Goal: Task Accomplishment & Management: Manage account settings

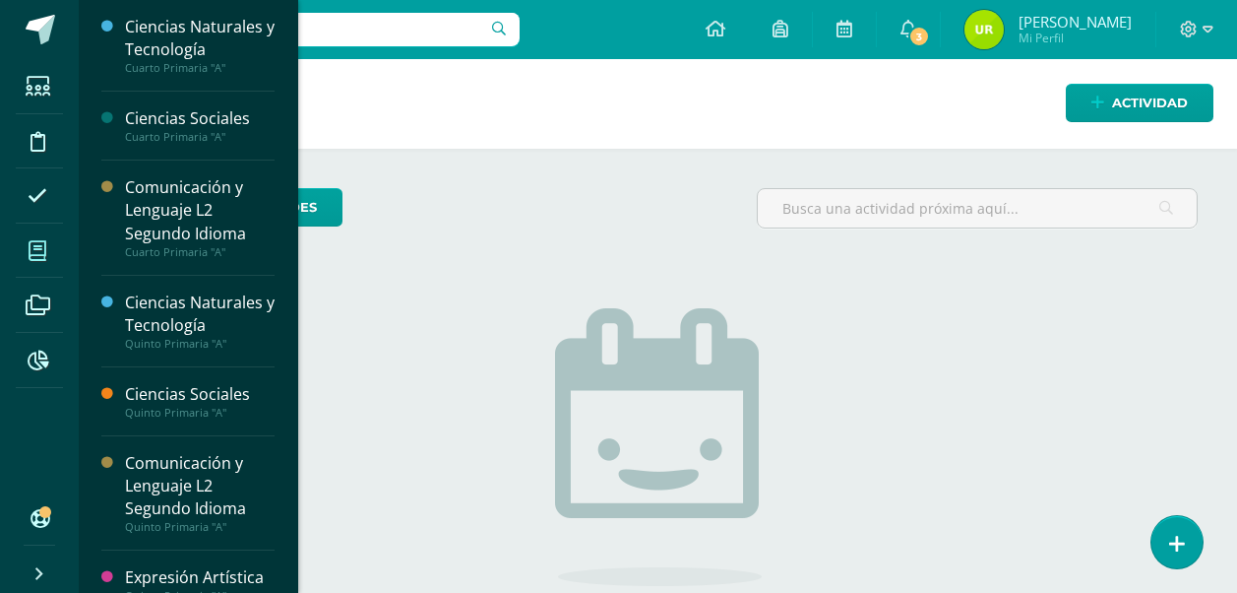
click at [24, 243] on span at bounding box center [38, 250] width 44 height 44
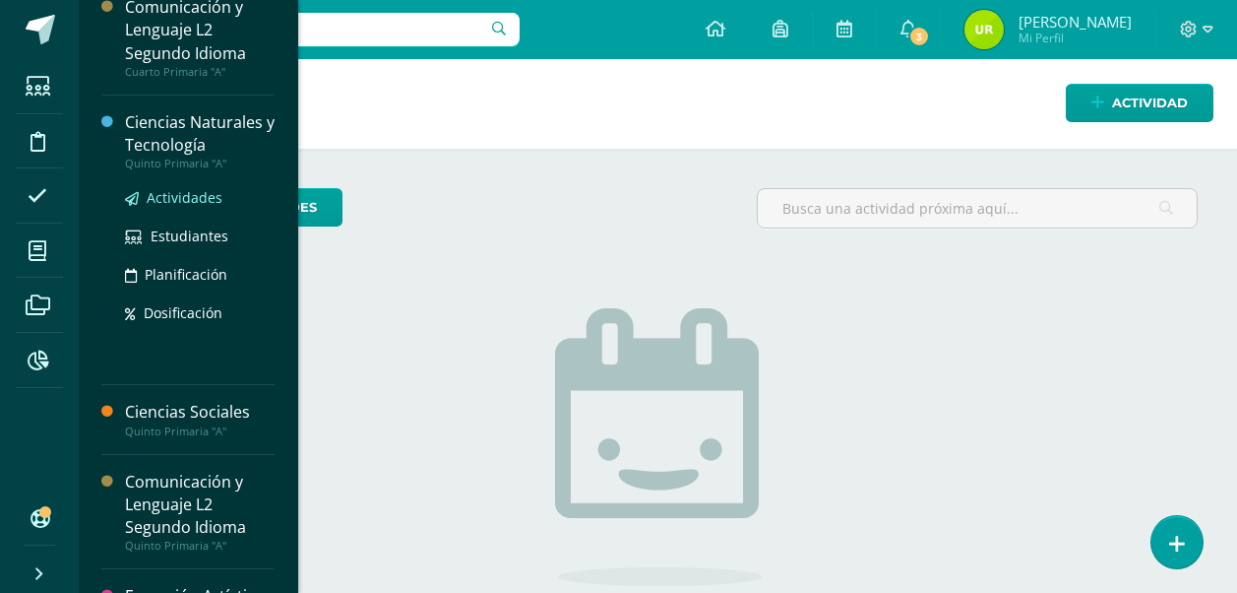
scroll to position [197, 0]
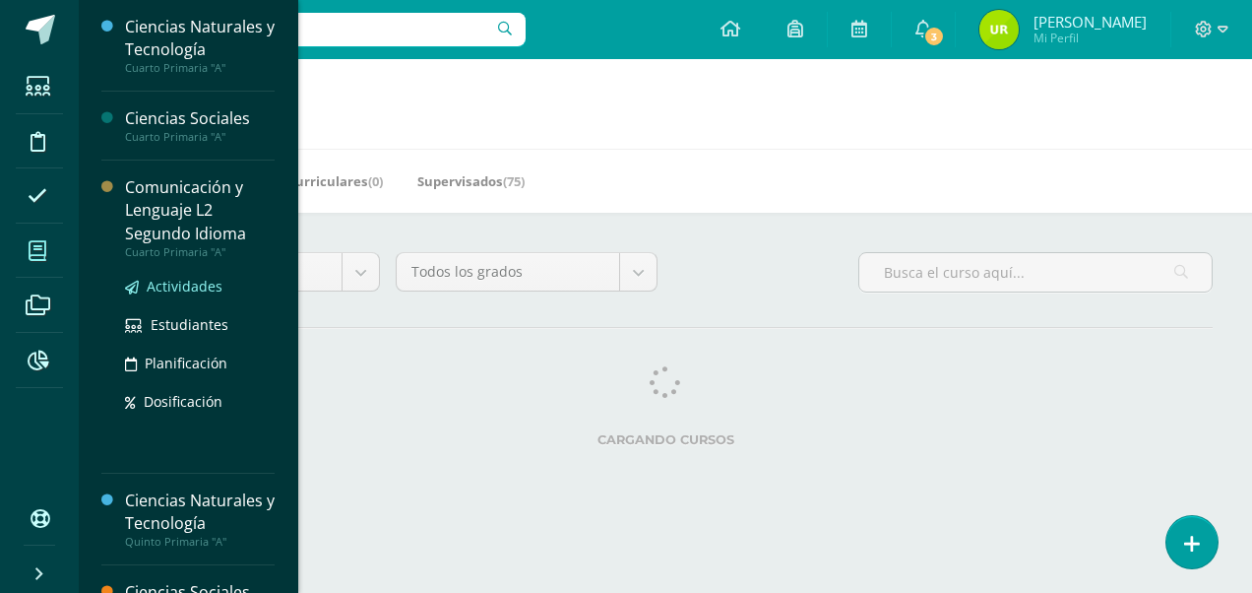
click at [190, 292] on span "Actividades" at bounding box center [185, 286] width 76 height 19
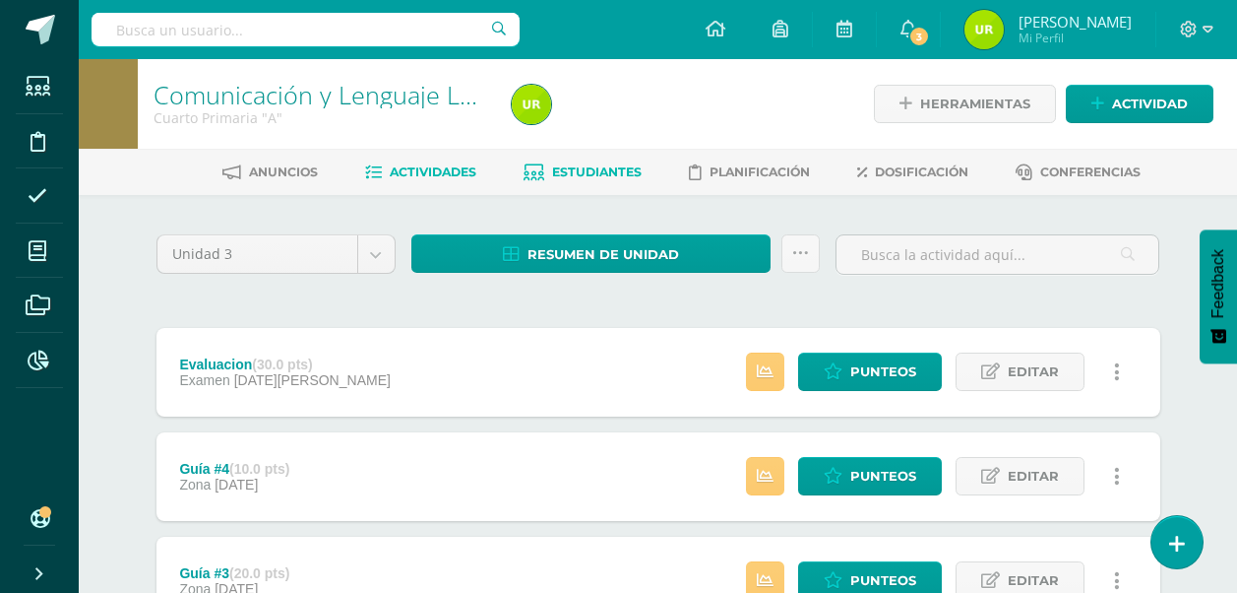
click at [541, 160] on link "Estudiantes" at bounding box center [583, 173] width 118 height 32
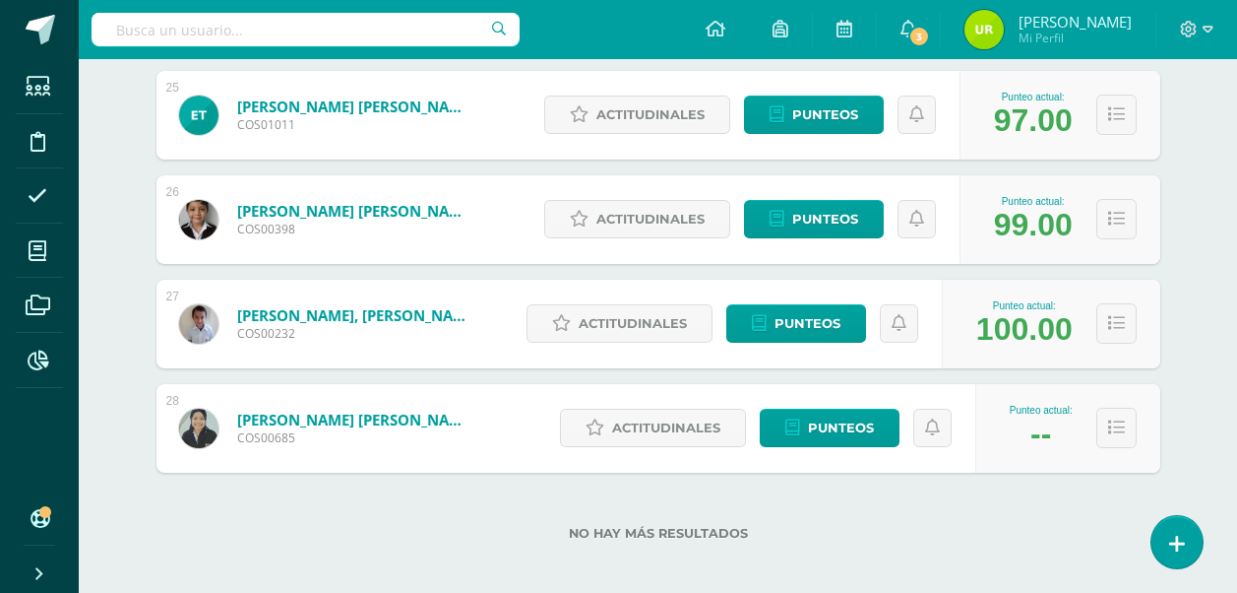
scroll to position [2872, 0]
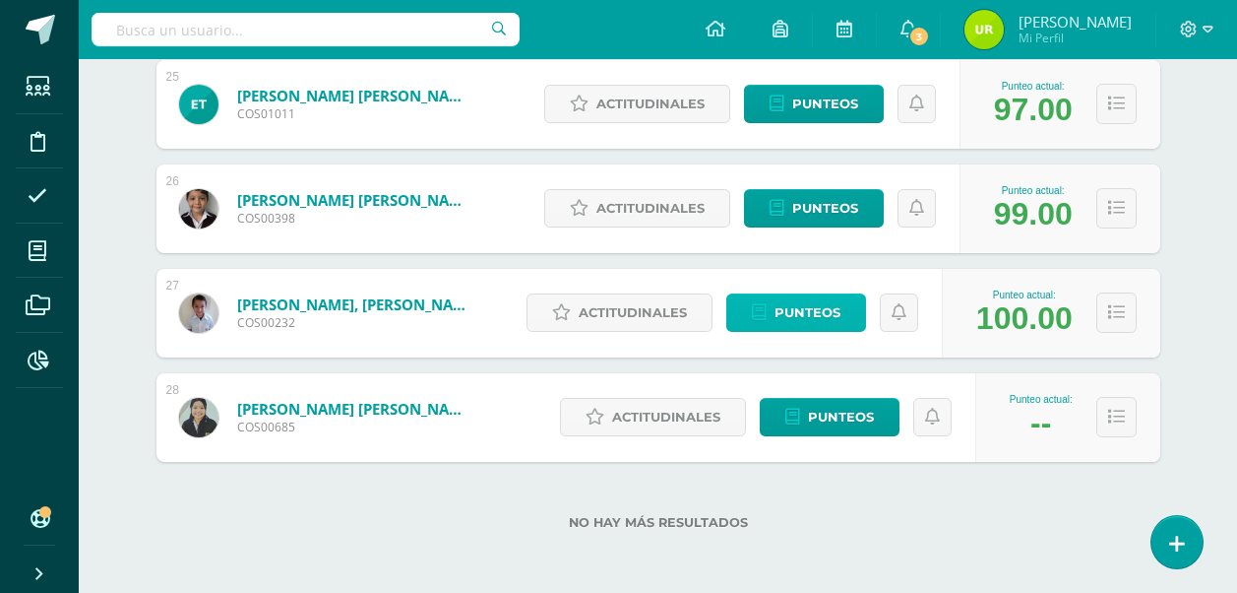
click at [821, 321] on span "Punteos" at bounding box center [808, 312] width 66 height 36
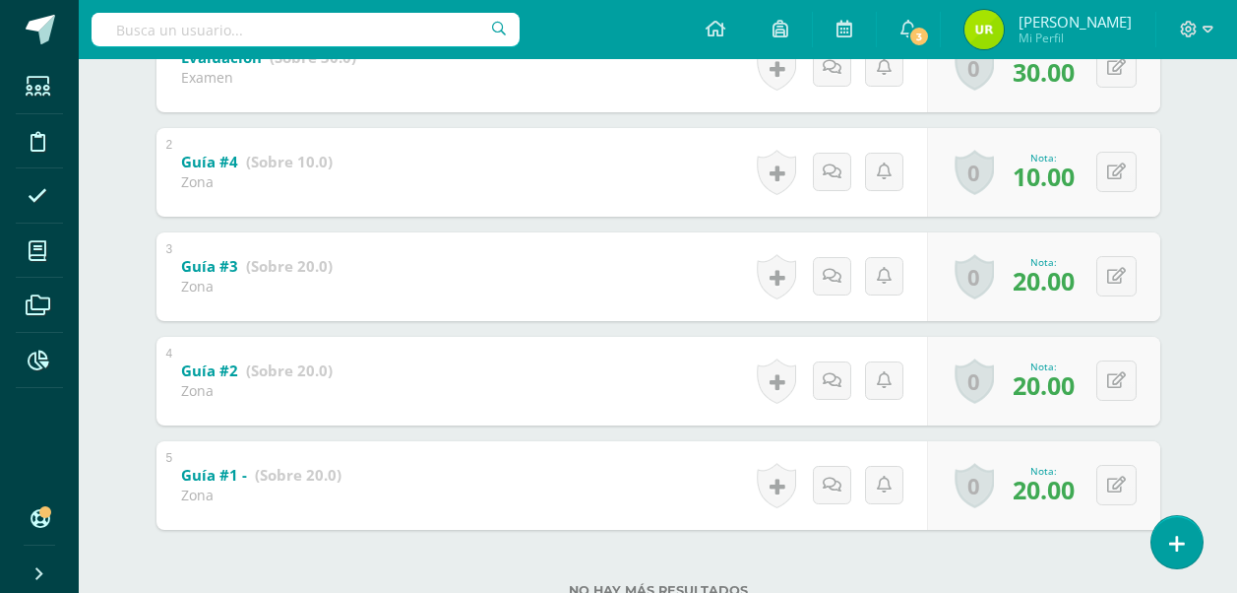
scroll to position [536, 0]
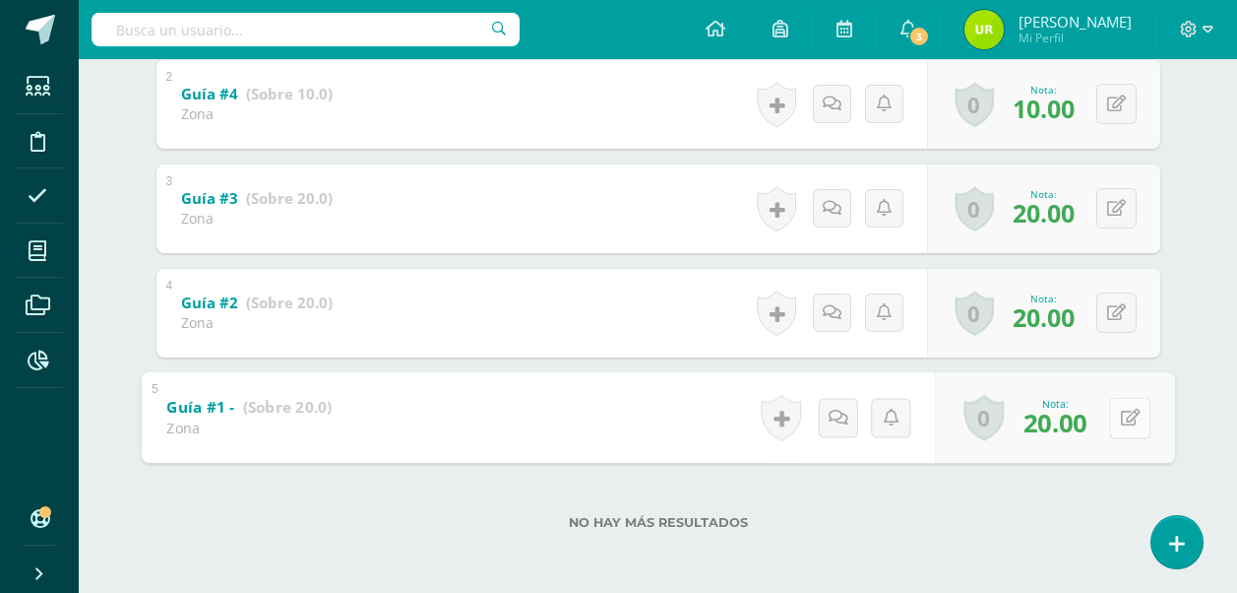
click at [1102, 416] on div "0 Logros Logros obtenidos Aún no hay logros agregados Nota: 20.00" at bounding box center [1055, 417] width 240 height 92
click at [1120, 421] on button at bounding box center [1129, 417] width 41 height 41
type input "18"
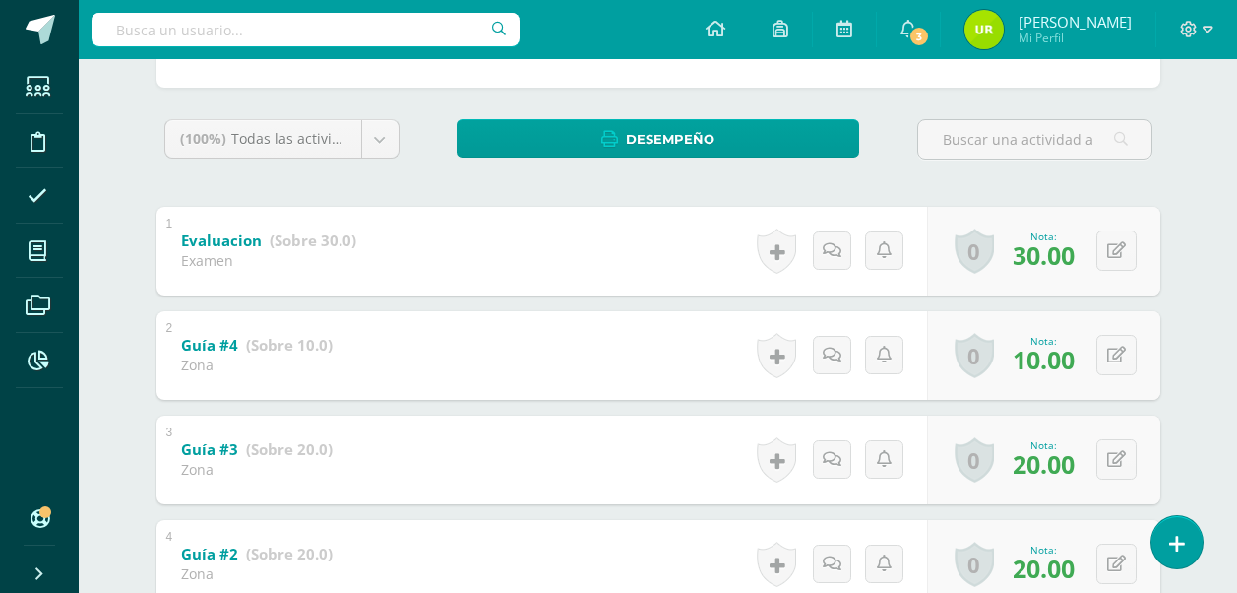
scroll to position [240, 0]
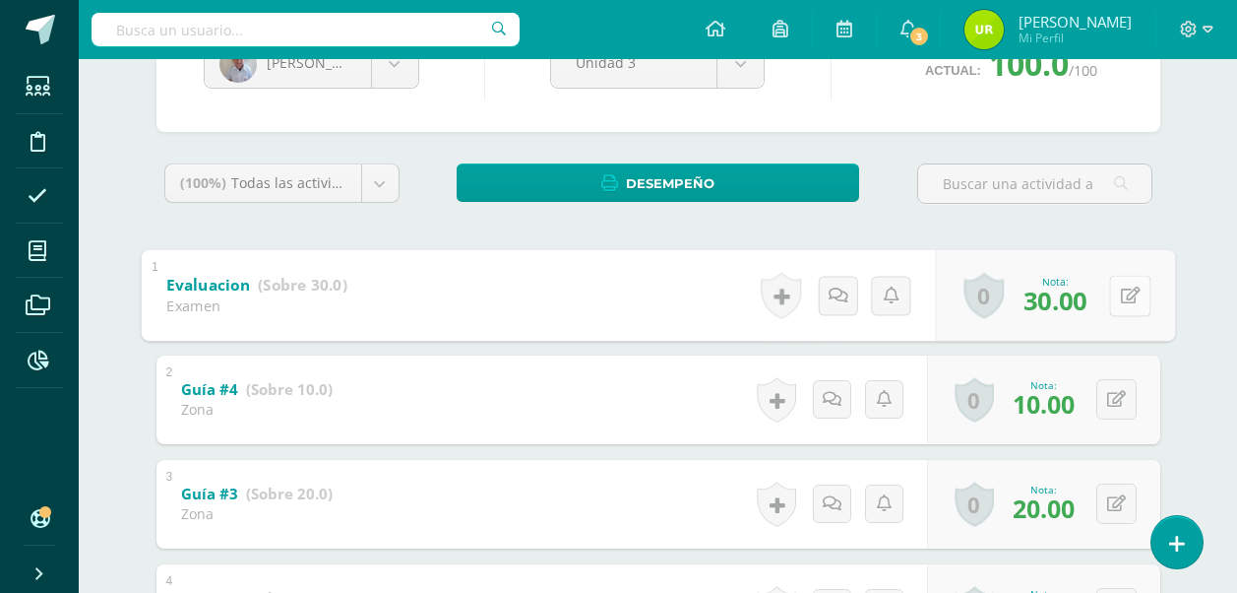
click at [1109, 292] on button at bounding box center [1129, 295] width 41 height 41
type input "16"
click at [1123, 398] on button at bounding box center [1117, 399] width 40 height 40
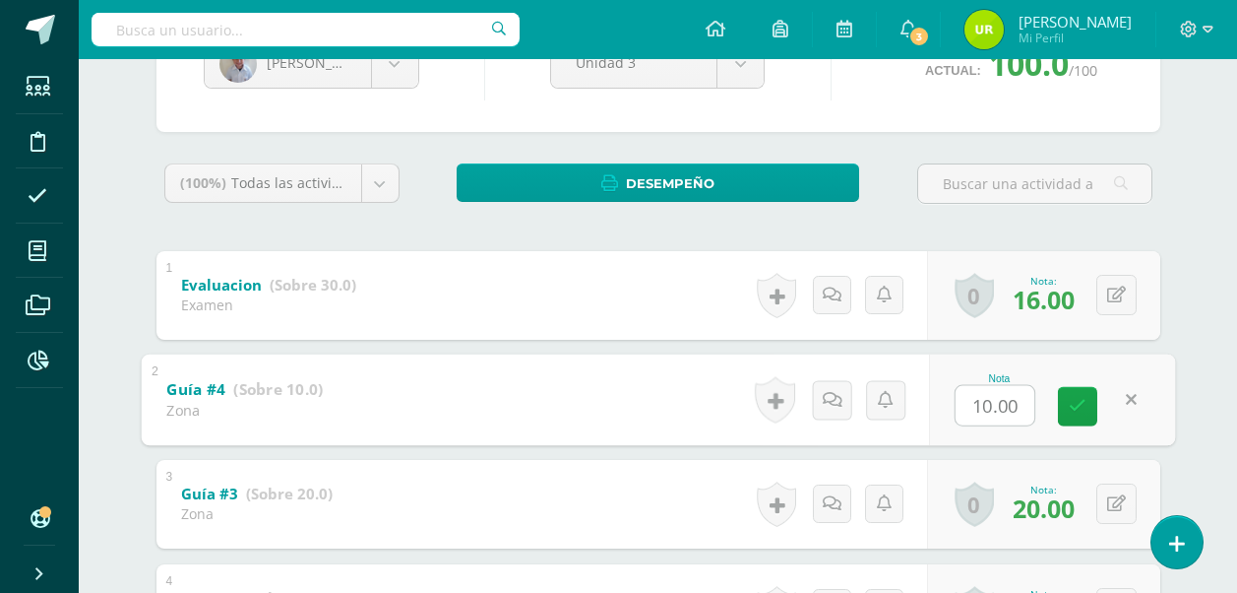
type input "0"
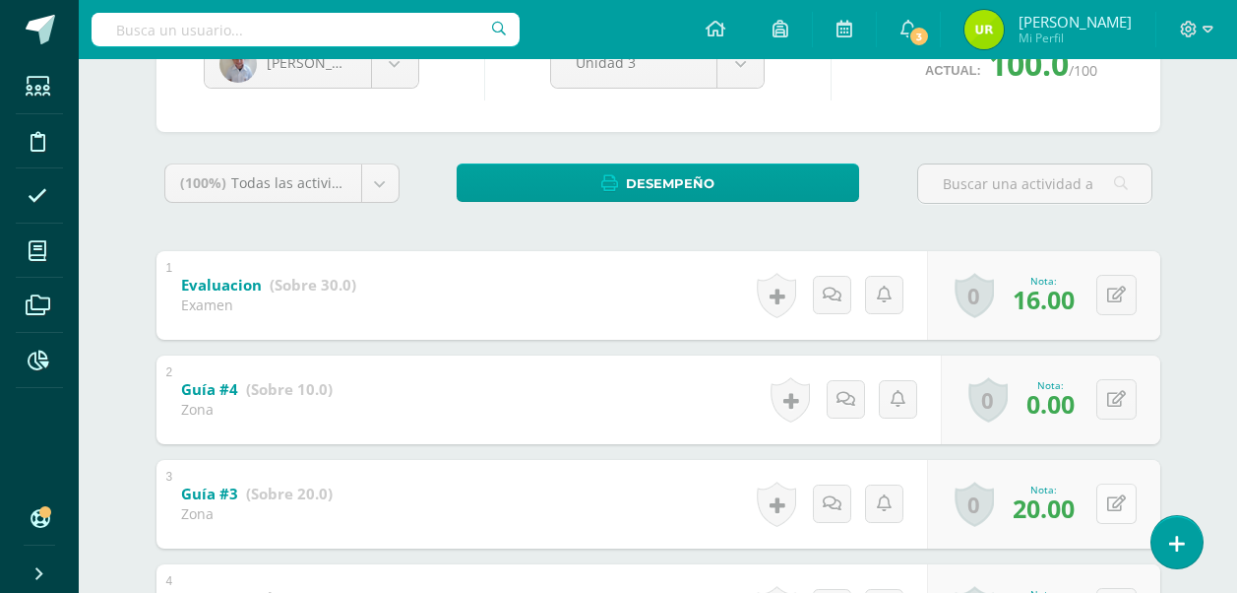
click at [1108, 493] on button at bounding box center [1117, 503] width 40 height 40
type input "0"
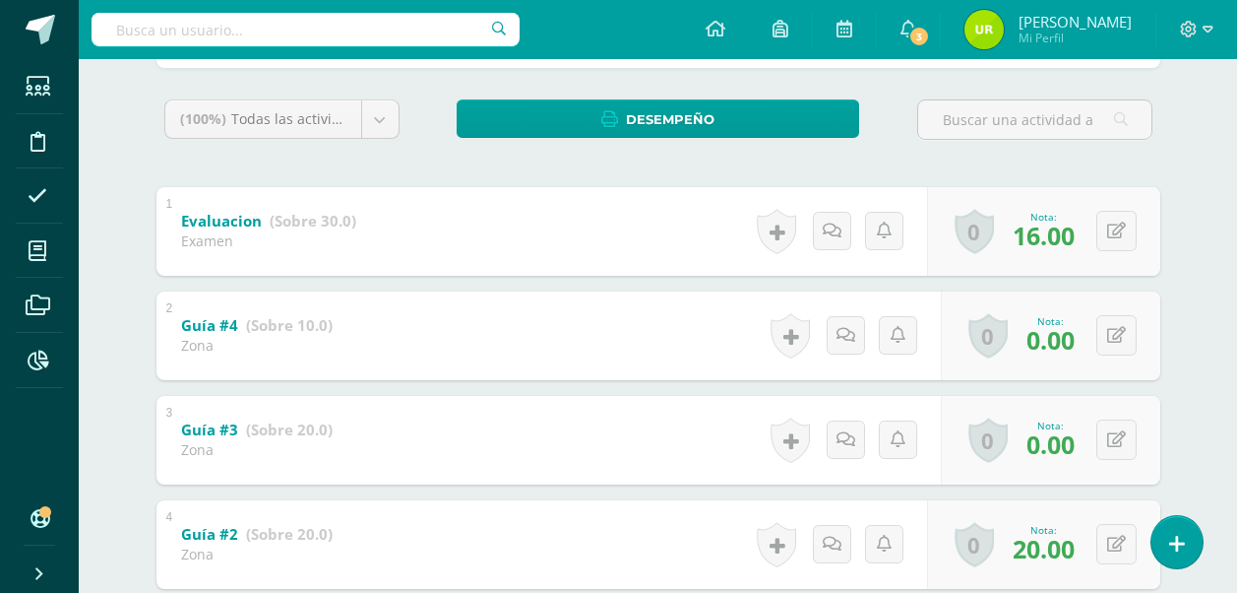
scroll to position [437, 0]
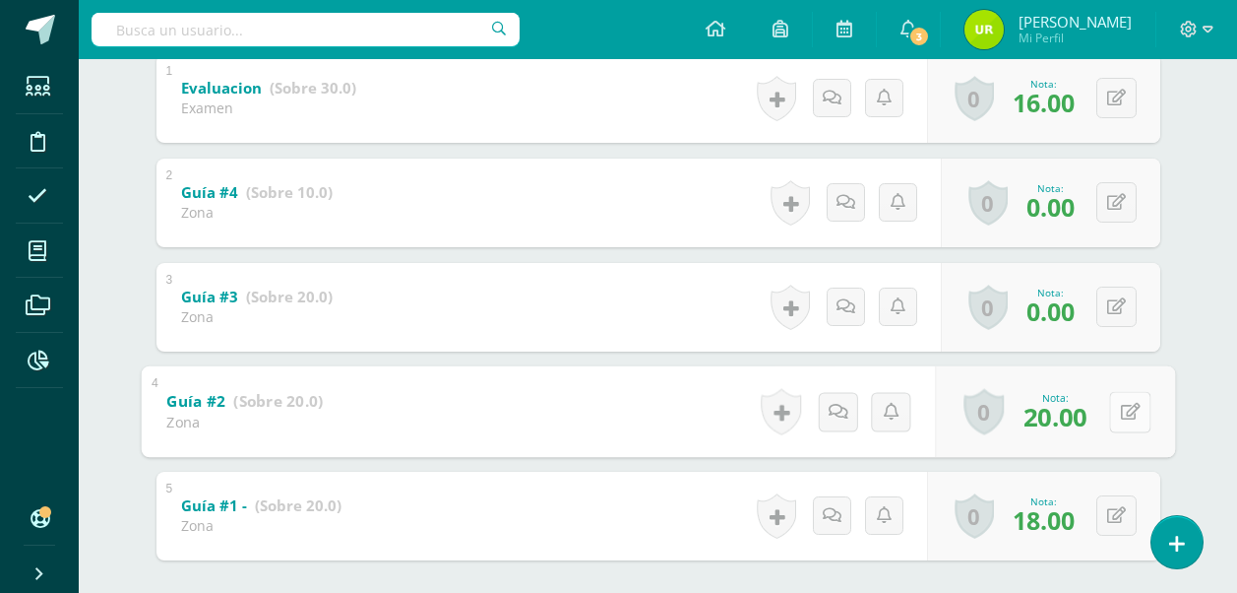
click at [1110, 424] on button at bounding box center [1129, 411] width 41 height 41
click at [1111, 365] on form "Guía #2 (Sobre 20.0) Zona Nota 20.00 0 Logros Logros obtenidos 20.00" at bounding box center [658, 365] width 1035 height 0
click at [1106, 404] on div "0 Logros Logros obtenidos Aún no hay logros agregados Nota: 20.00" at bounding box center [1055, 411] width 240 height 92
click at [1127, 423] on button at bounding box center [1129, 411] width 41 height 41
type input "0"
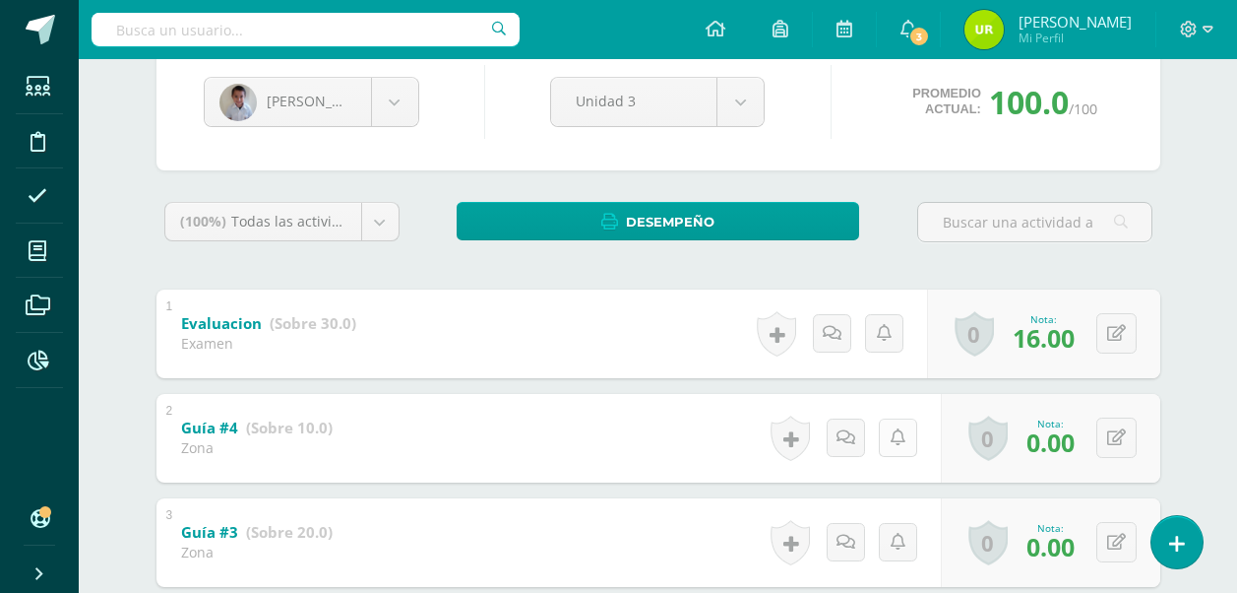
scroll to position [0, 0]
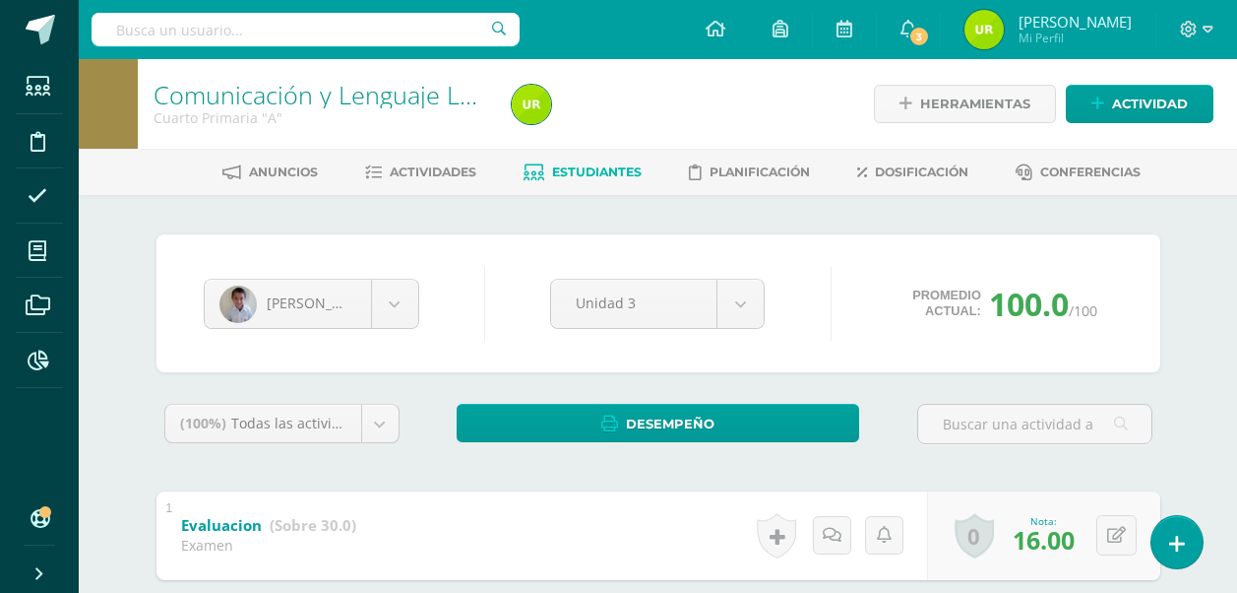
click at [573, 180] on link "Estudiantes" at bounding box center [583, 173] width 118 height 32
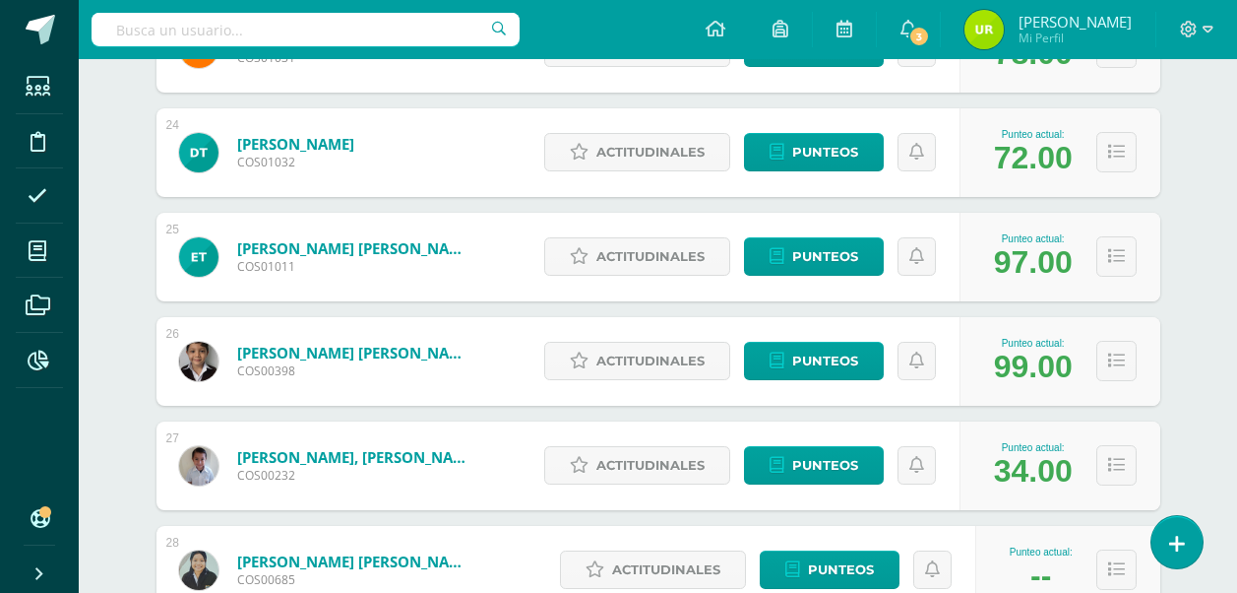
scroll to position [2872, 0]
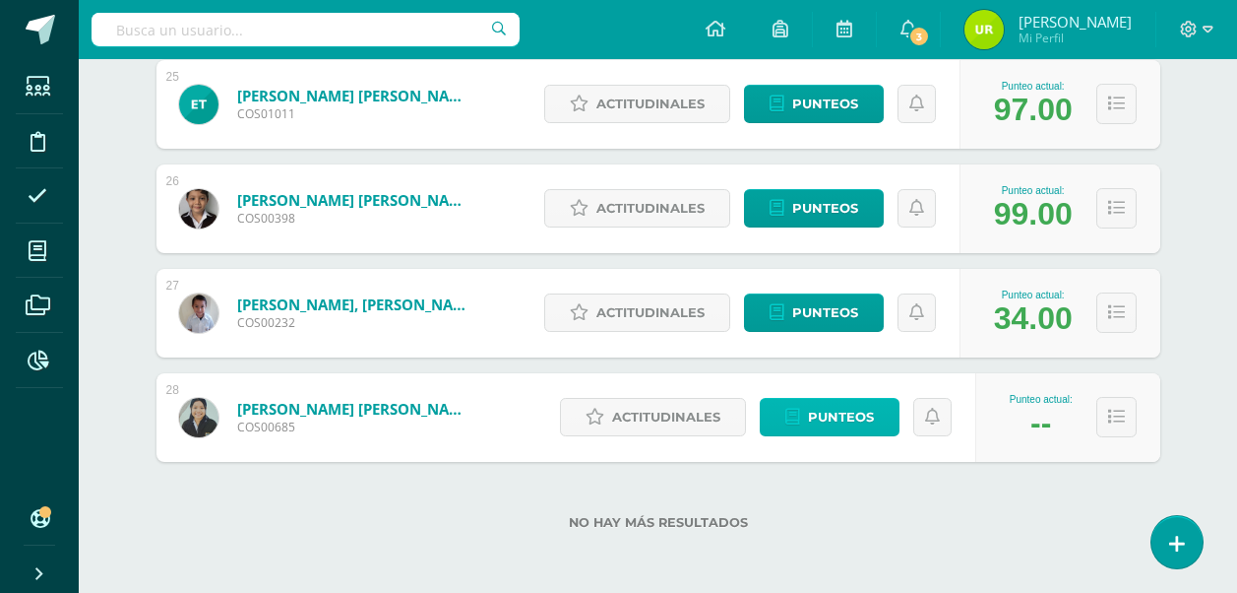
click at [840, 413] on span "Punteos" at bounding box center [841, 417] width 66 height 36
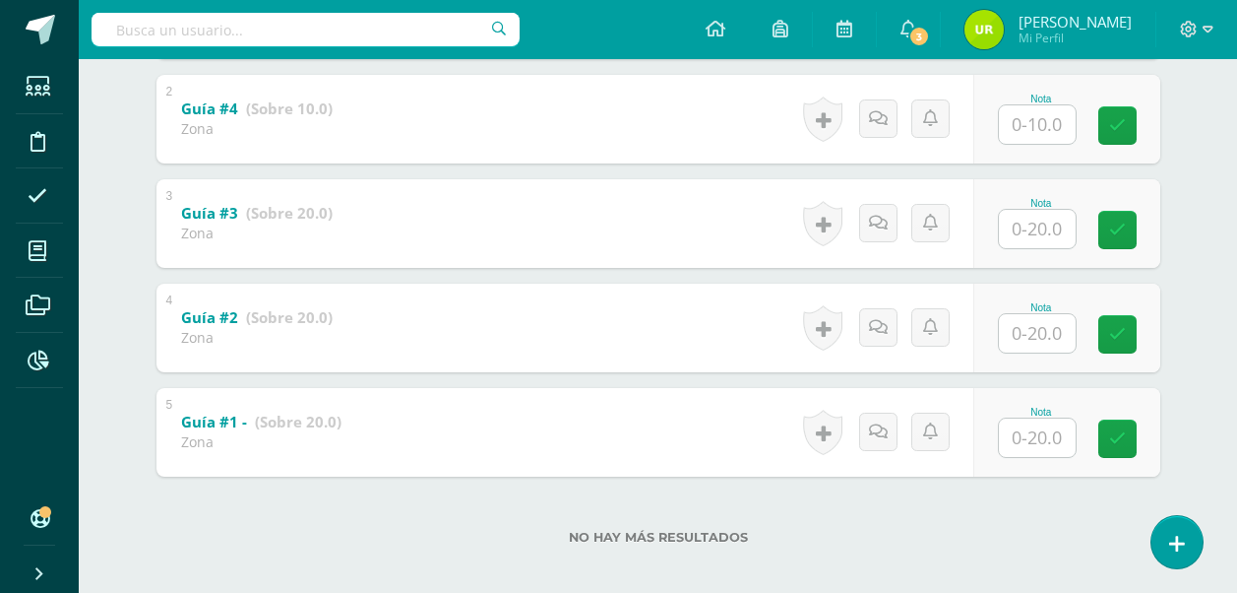
scroll to position [536, 0]
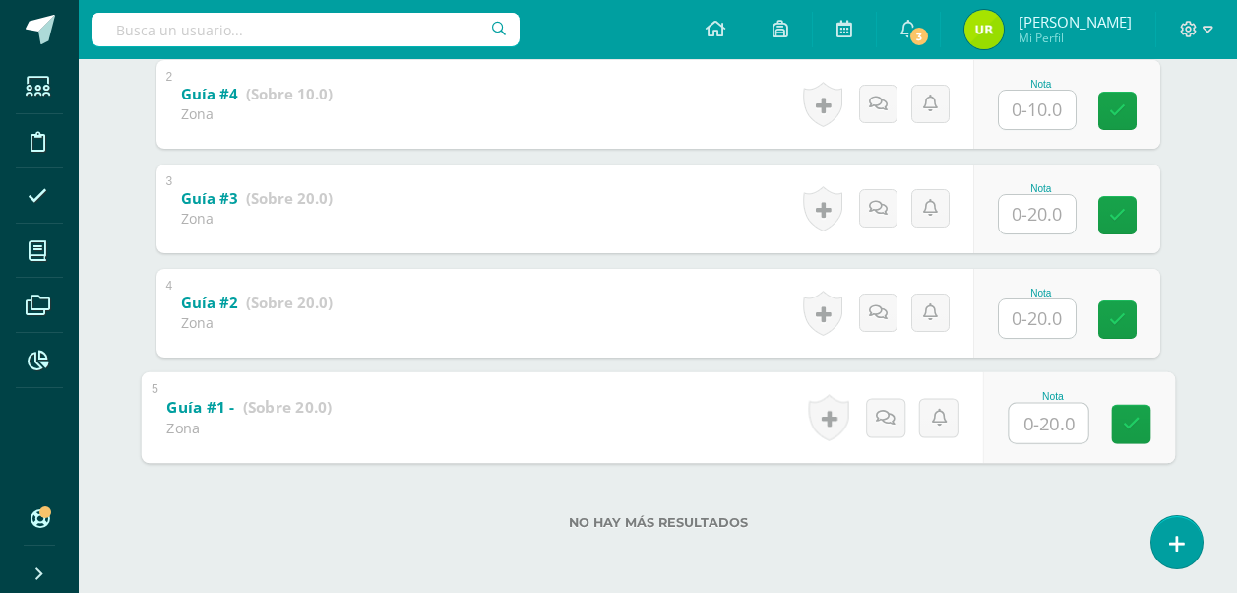
click at [1050, 425] on input "text" at bounding box center [1048, 422] width 79 height 39
type input "20"
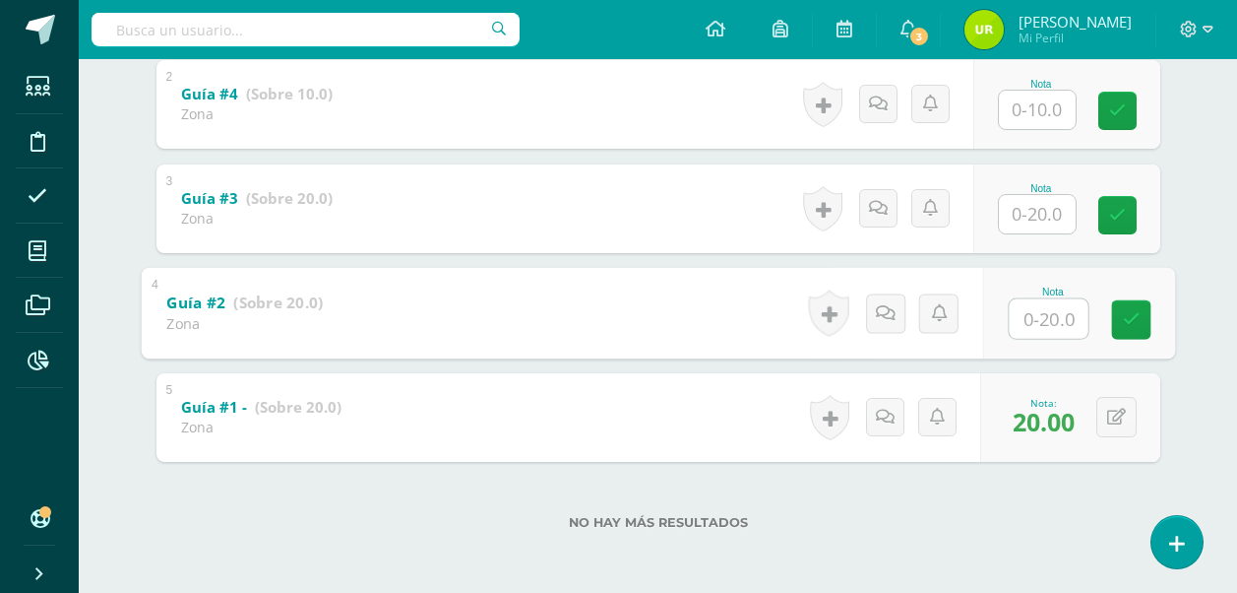
click at [1043, 311] on input "text" at bounding box center [1048, 317] width 79 height 39
type input "20"
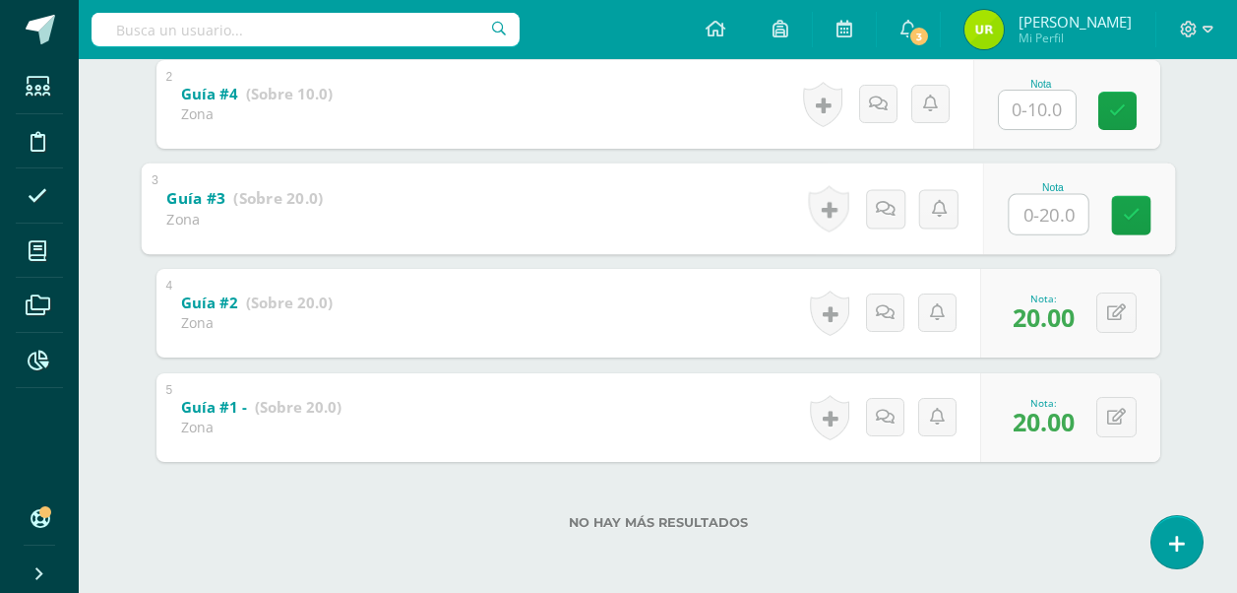
click at [1040, 226] on input "text" at bounding box center [1048, 213] width 79 height 39
type input "20"
click at [1052, 121] on input "text" at bounding box center [1037, 110] width 77 height 38
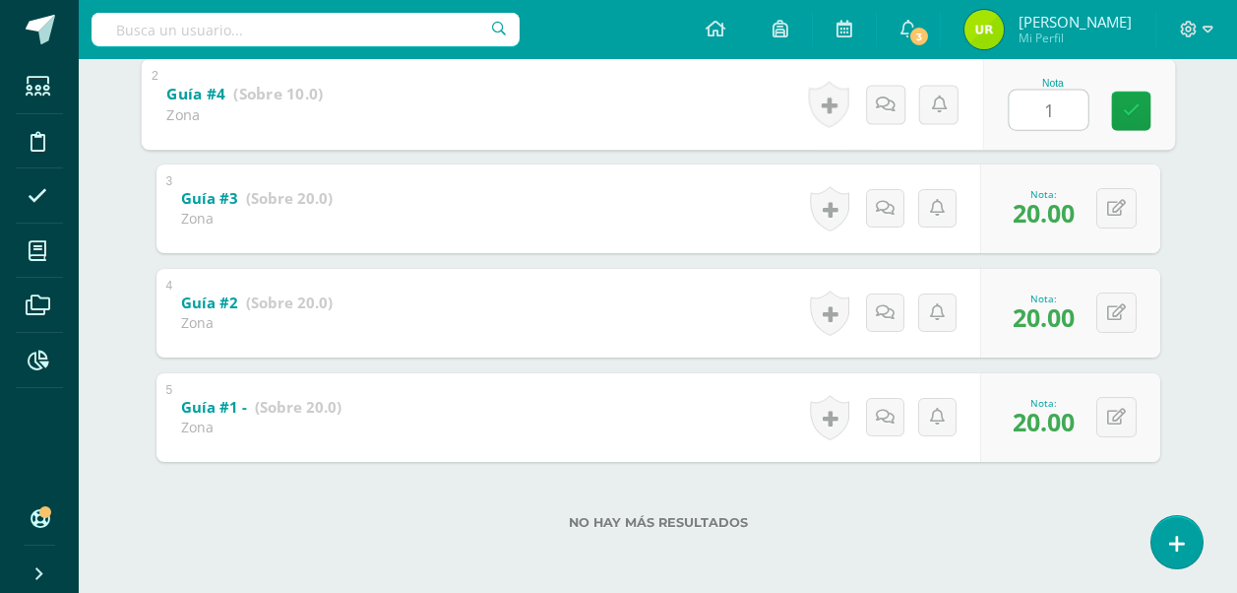
type input "10"
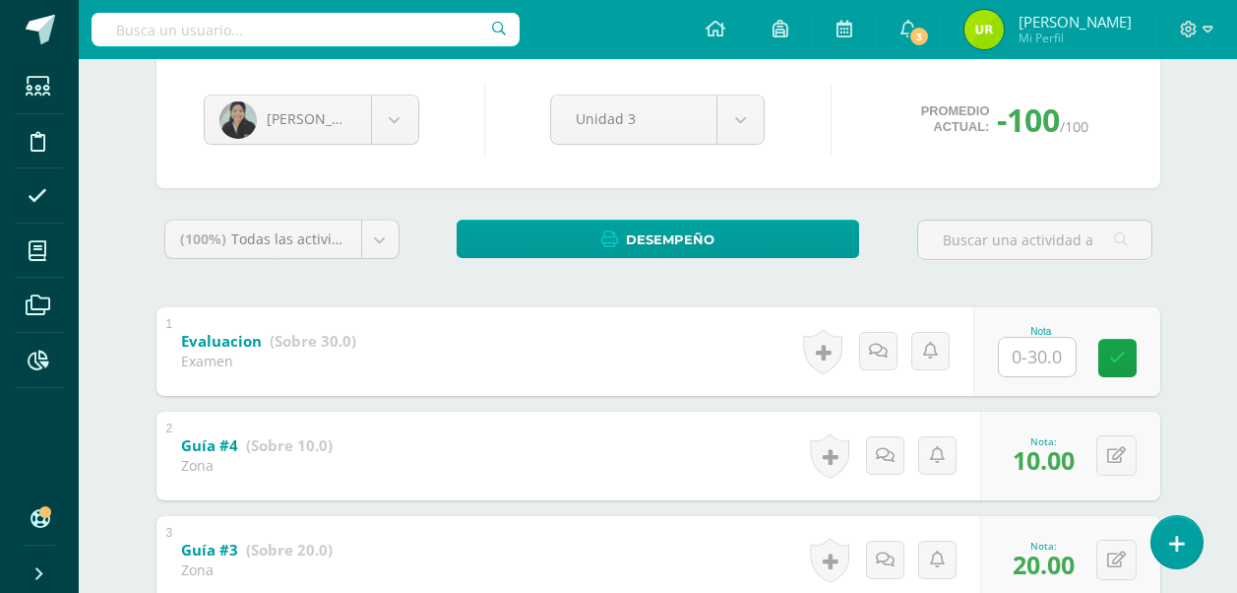
scroll to position [142, 0]
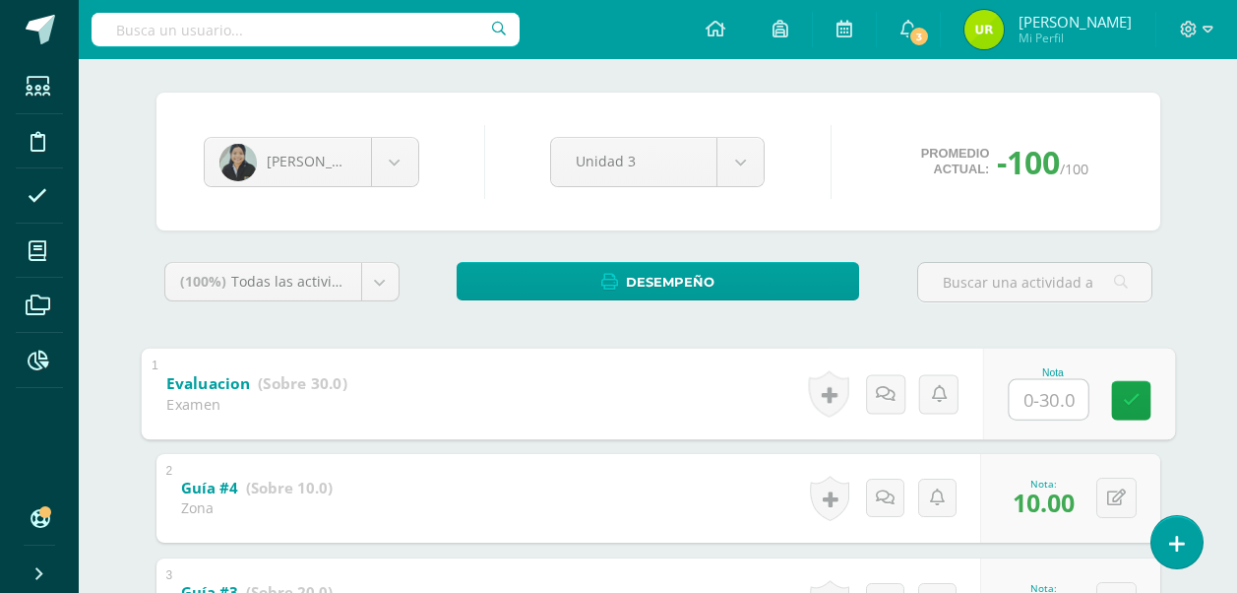
click at [1064, 380] on input "text" at bounding box center [1048, 398] width 79 height 39
type input "30"
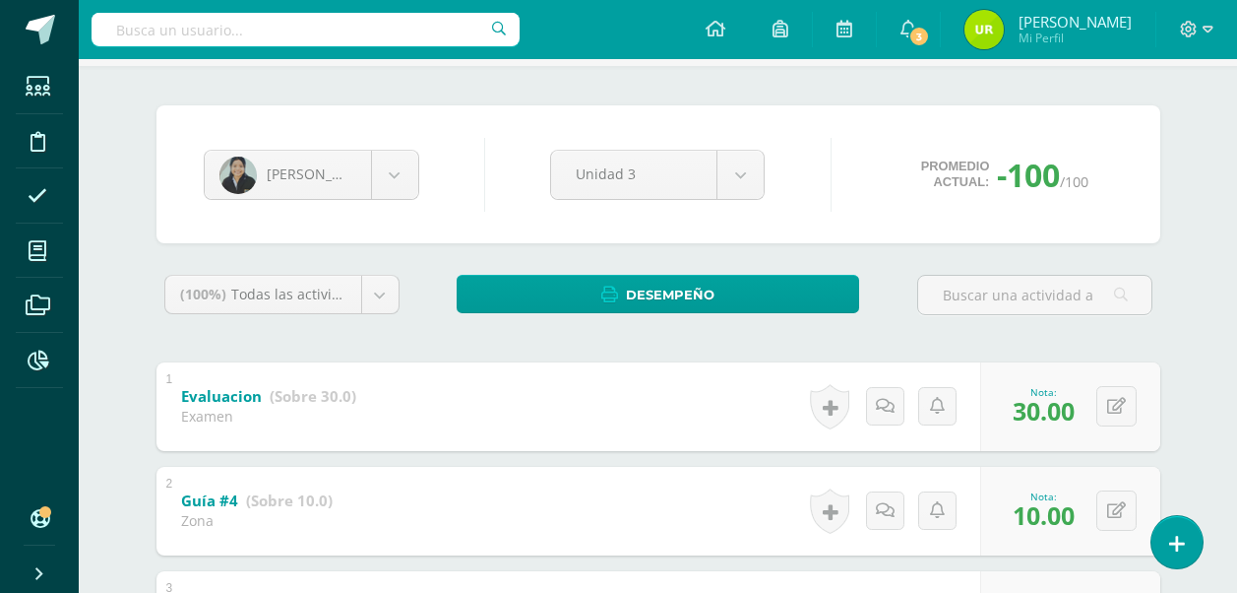
scroll to position [0, 0]
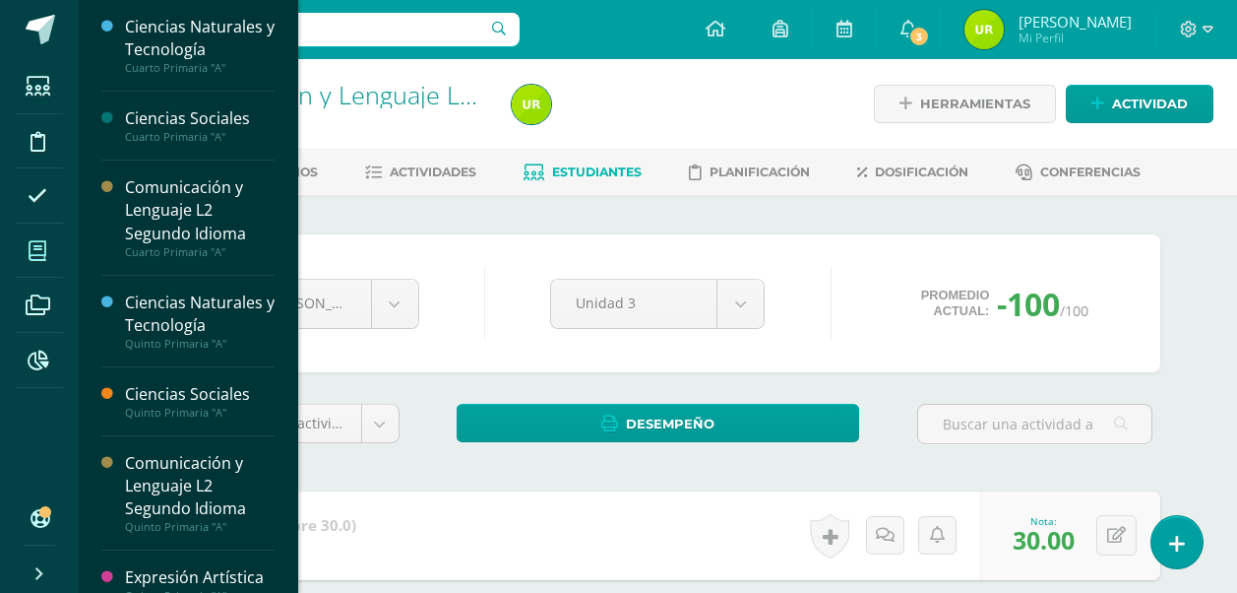
click at [33, 228] on span at bounding box center [38, 250] width 44 height 44
click at [32, 255] on icon at bounding box center [38, 251] width 18 height 20
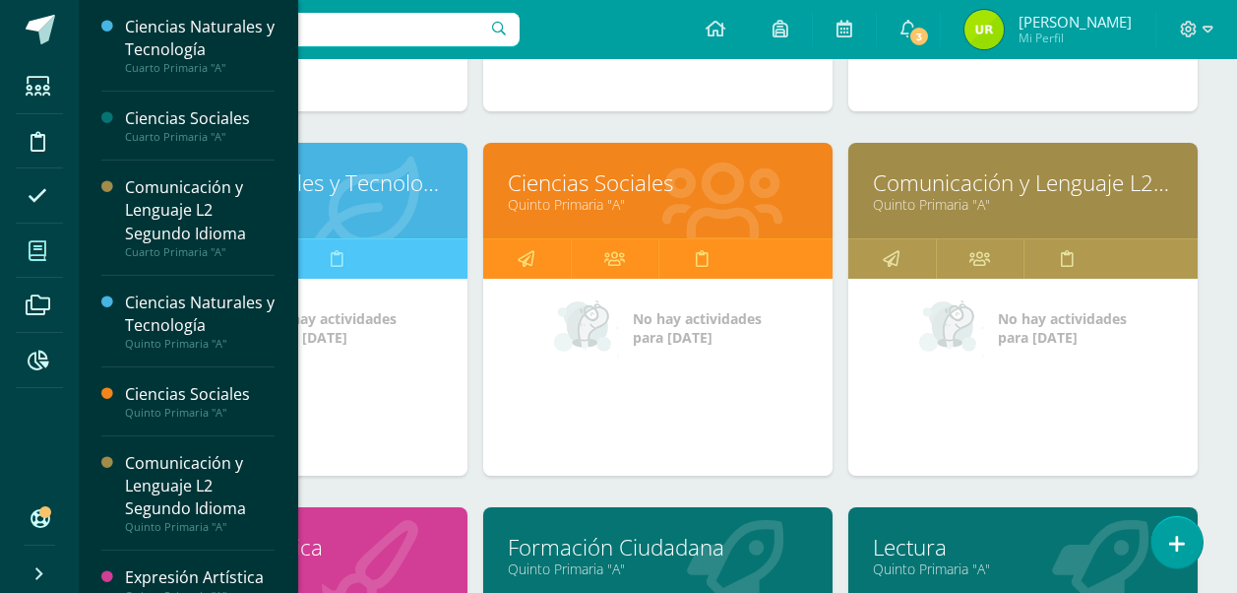
scroll to position [591, 0]
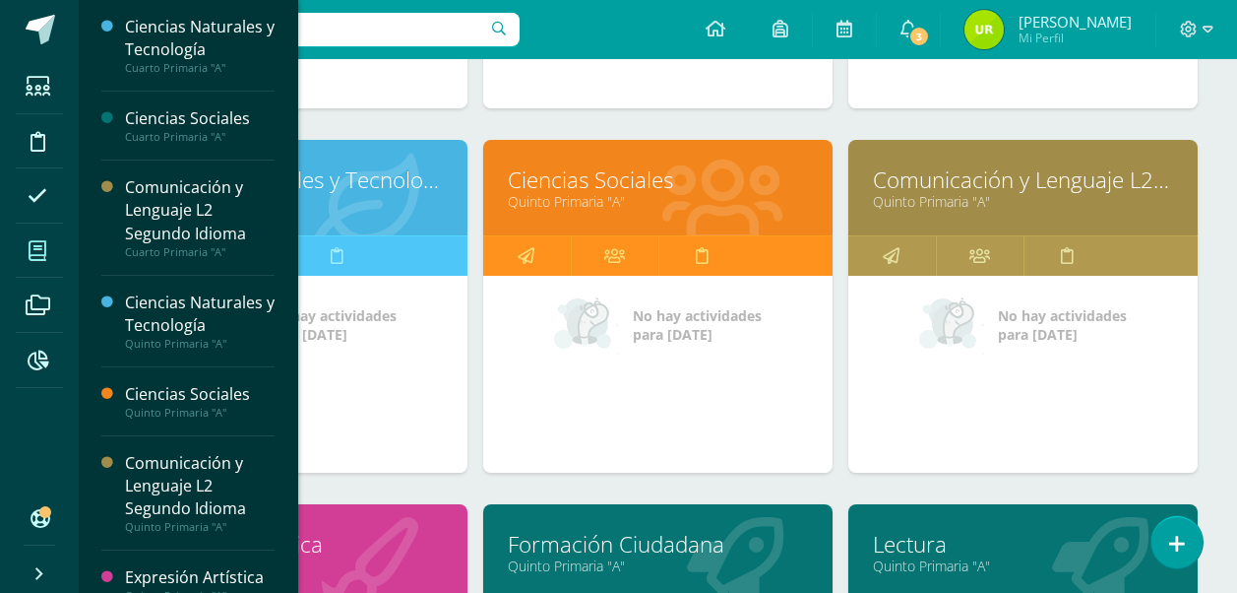
click at [719, 347] on div "No hay actividades para hoy" at bounding box center [658, 324] width 290 height 59
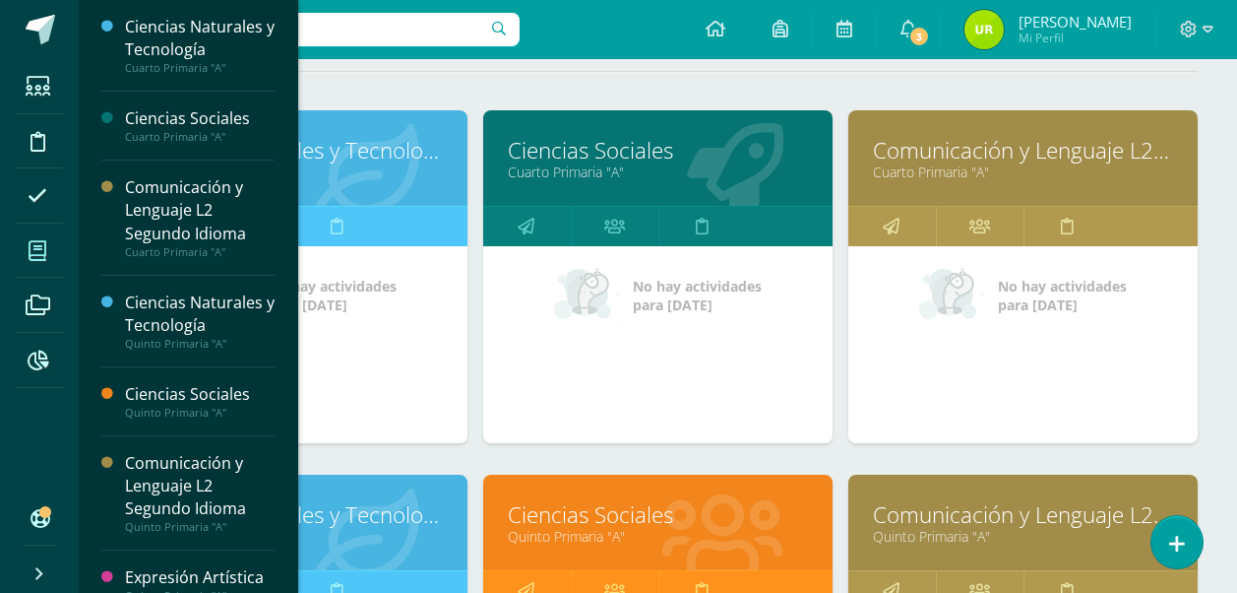
scroll to position [0, 0]
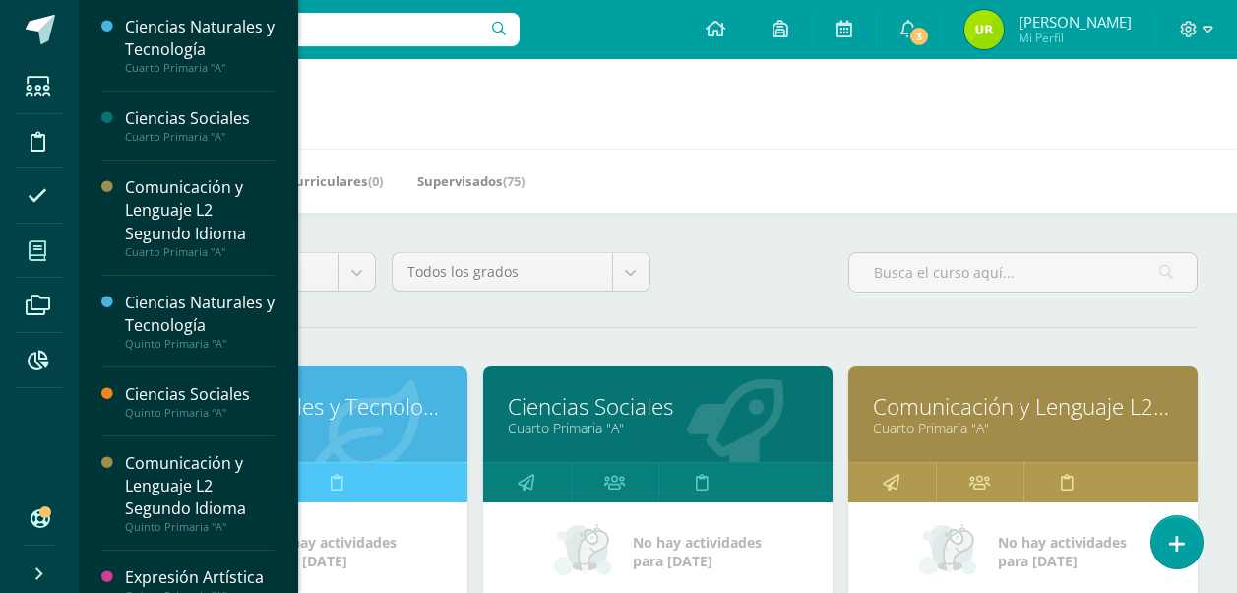
click at [1026, 408] on link "Comunicación y Lenguaje L2 Segundo Idioma" at bounding box center [1023, 406] width 300 height 31
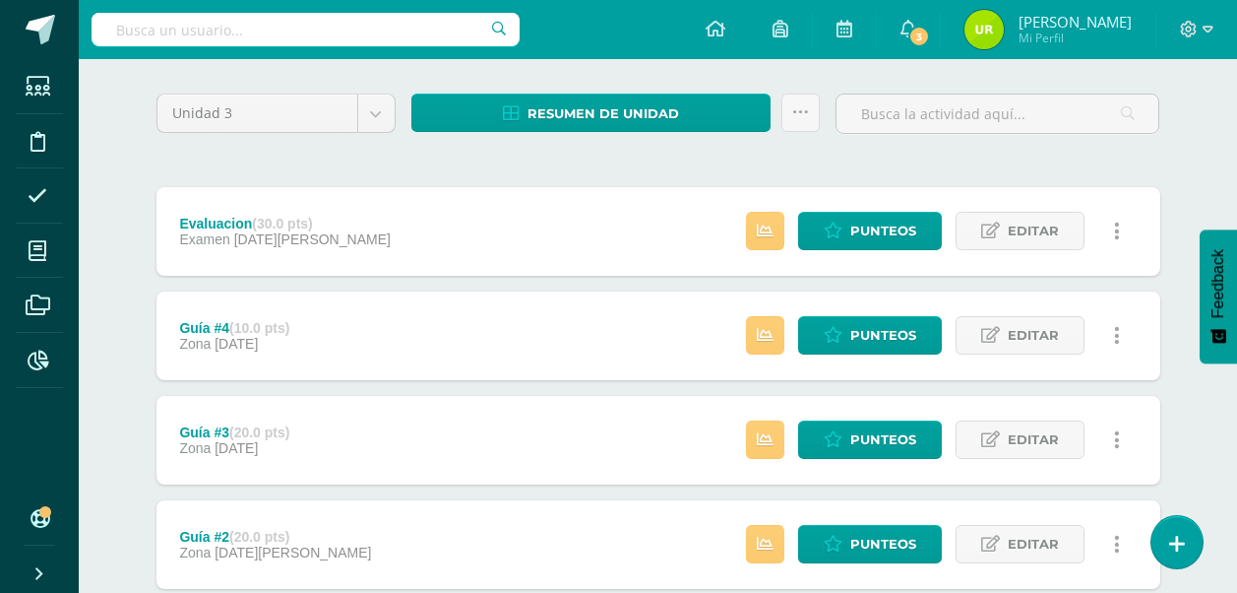
scroll to position [372, 0]
